Goal: Contribute content

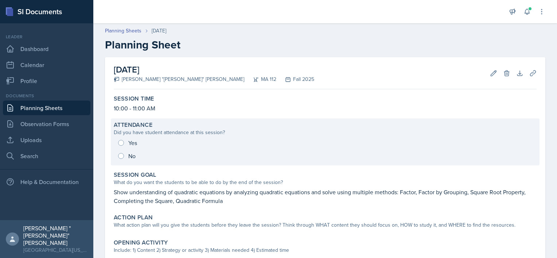
click at [120, 156] on div "Yes No" at bounding box center [325, 149] width 423 height 26
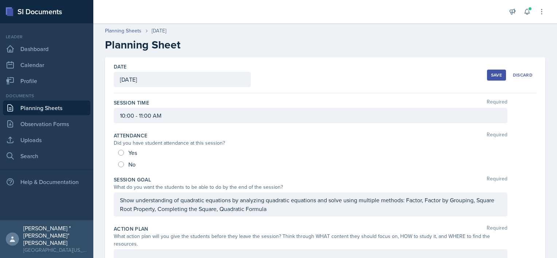
click at [128, 153] on span "Yes" at bounding box center [132, 152] width 9 height 7
click at [124, 153] on input "Yes" at bounding box center [121, 153] width 6 height 6
radio input "true"
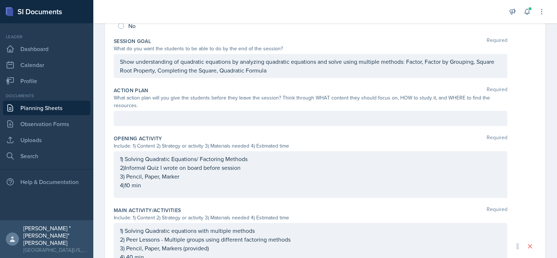
scroll to position [152, 0]
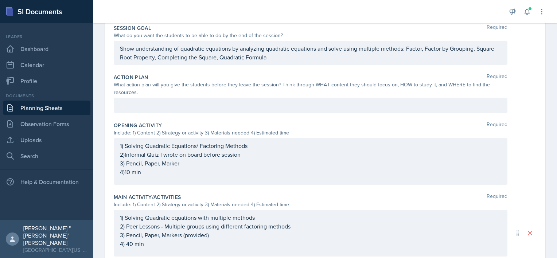
click at [243, 110] on p at bounding box center [310, 105] width 381 height 9
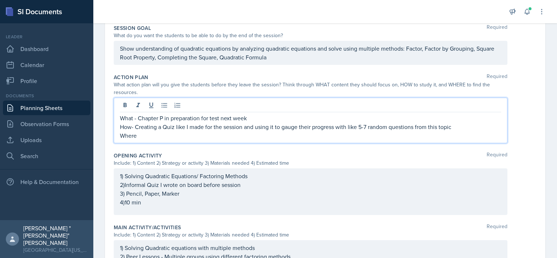
click at [131, 127] on p "How- Creating a Quiz like I made for the session and using it to gauge their pr…" at bounding box center [310, 126] width 381 height 9
click at [167, 162] on div "Include: 1) Content 2) Strategy or activity 3) Materials needed 4) Estimated ti…" at bounding box center [310, 163] width 393 height 8
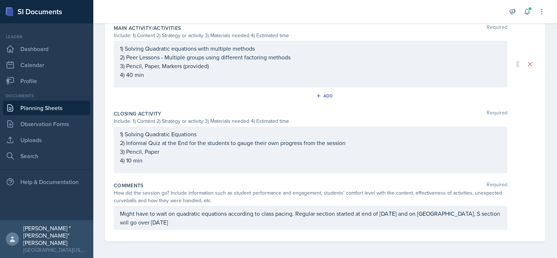
scroll to position [338, 0]
click at [199, 225] on p "Might have to wait on quadratic equations according to class pacing. Regular se…" at bounding box center [310, 217] width 381 height 17
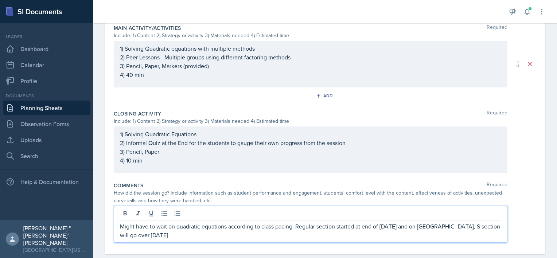
scroll to position [351, 0]
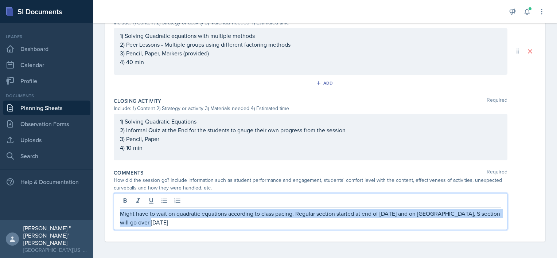
drag, startPoint x: 211, startPoint y: 222, endPoint x: 115, endPoint y: 207, distance: 96.9
click at [115, 207] on div "Might have to wait on quadratic equations according to class pacing. Regular se…" at bounding box center [310, 211] width 393 height 37
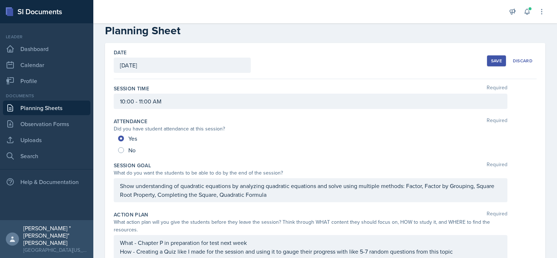
scroll to position [0, 0]
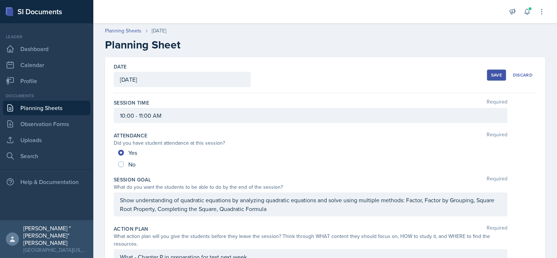
click at [491, 76] on div "Save" at bounding box center [496, 75] width 11 height 6
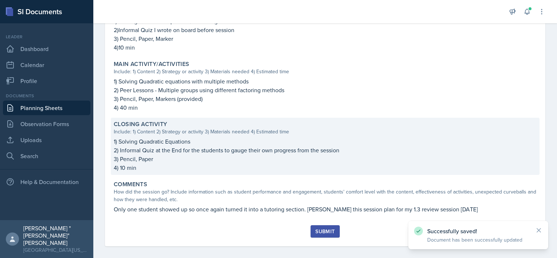
scroll to position [270, 0]
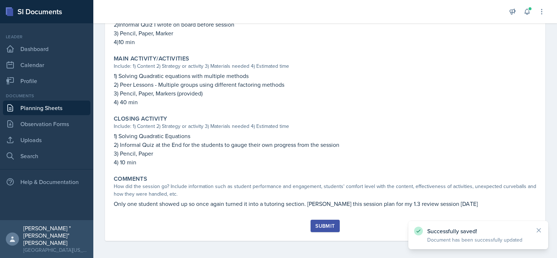
click at [315, 224] on div "Submit" at bounding box center [324, 226] width 19 height 6
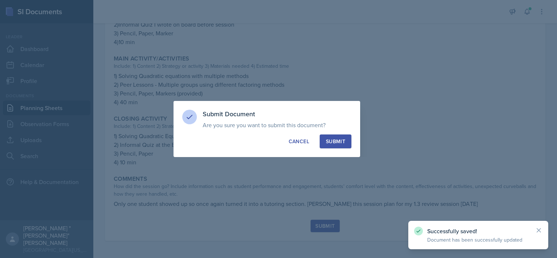
click at [339, 147] on button "Submit" at bounding box center [336, 141] width 32 height 14
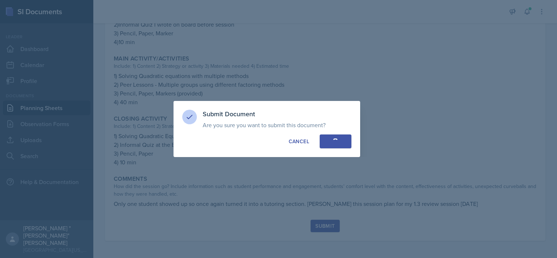
radio input "true"
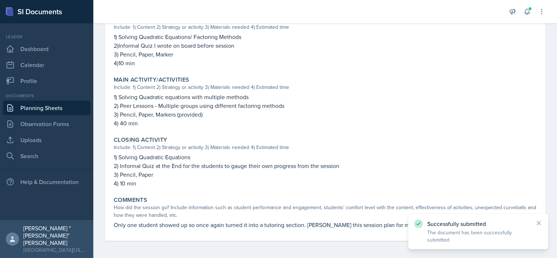
click at [39, 106] on link "Planning Sheets" at bounding box center [46, 108] width 87 height 15
